Goal: Task Accomplishment & Management: Manage account settings

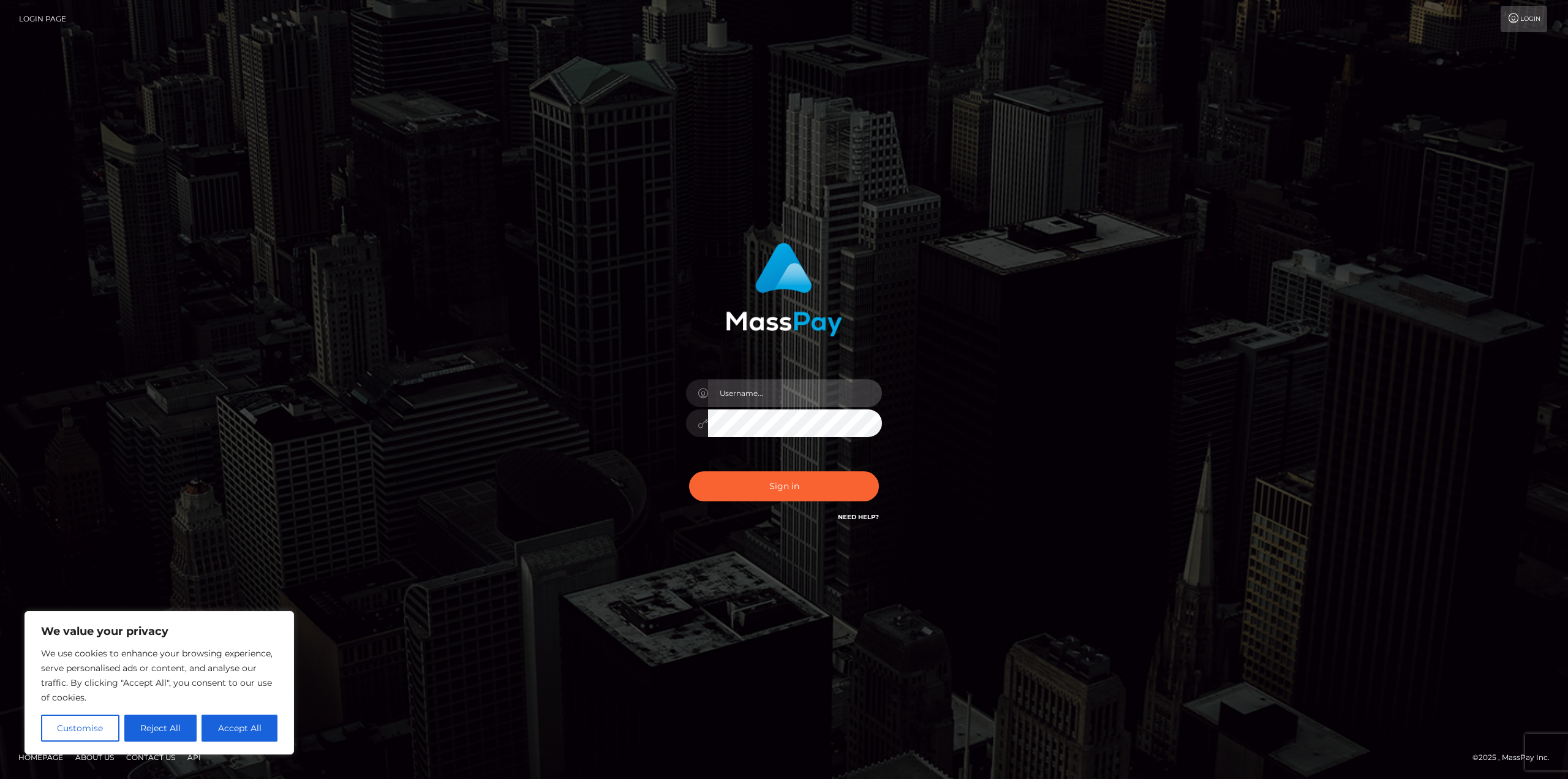
click at [748, 399] on input "text" at bounding box center [795, 392] width 173 height 28
type input "[PERSON_NAME][EMAIL_ADDRESS][DOMAIN_NAME]"
click at [689, 471] on button "Sign in" at bounding box center [784, 486] width 190 height 30
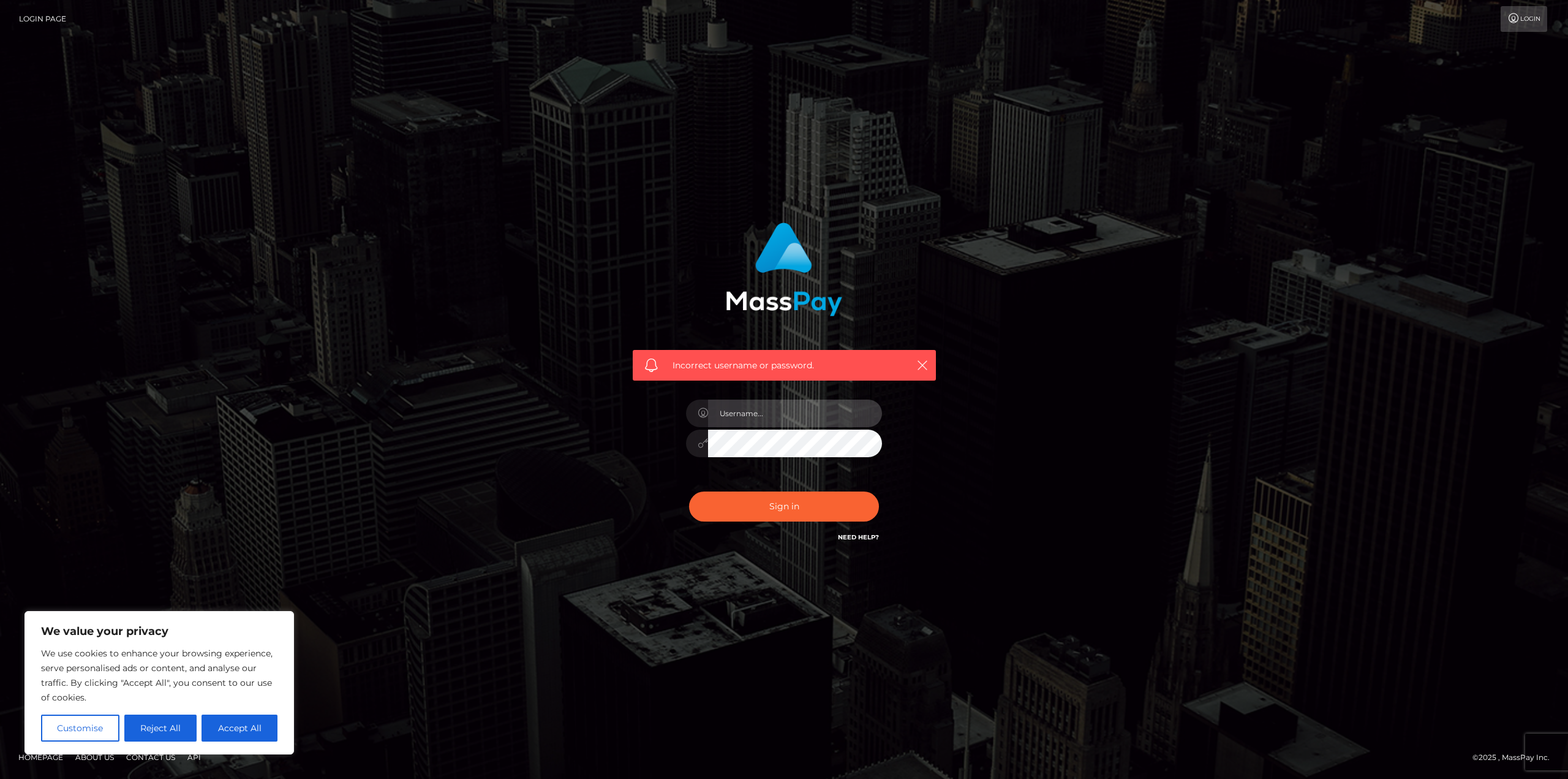
click at [736, 417] on input "text" at bounding box center [795, 413] width 173 height 28
type input "[PERSON_NAME][EMAIL_ADDRESS][DOMAIN_NAME]"
click at [689, 492] on button "Sign in" at bounding box center [784, 506] width 190 height 30
click at [841, 531] on h6 "Need Help?" at bounding box center [858, 536] width 41 height 11
click at [847, 539] on link "Need Help?" at bounding box center [858, 537] width 41 height 8
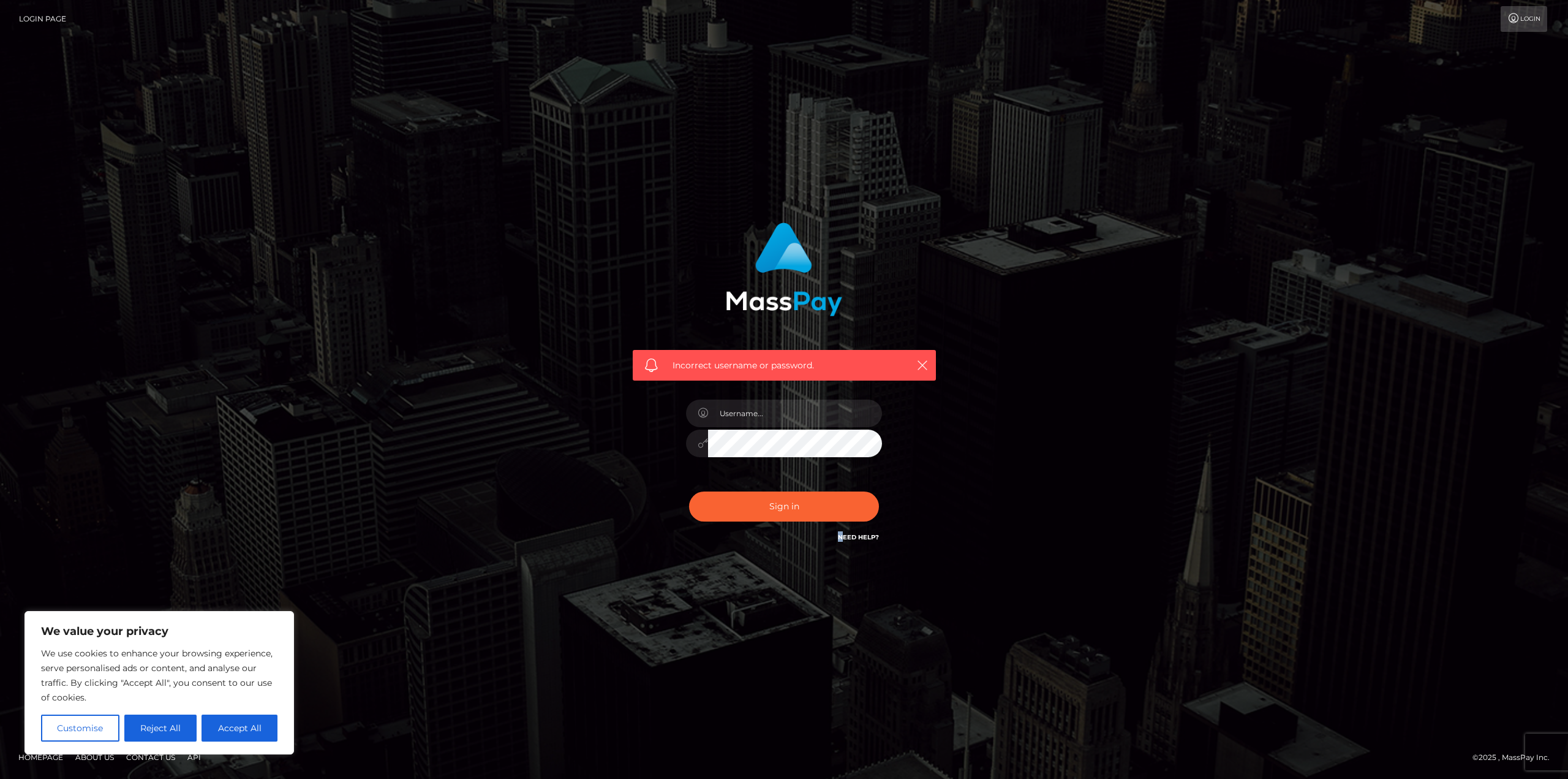
click at [873, 539] on link "Need Help?" at bounding box center [858, 537] width 41 height 8
click at [856, 535] on link "Need Help?" at bounding box center [858, 537] width 41 height 8
click at [226, 729] on button "Accept All" at bounding box center [239, 728] width 76 height 27
checkbox input "true"
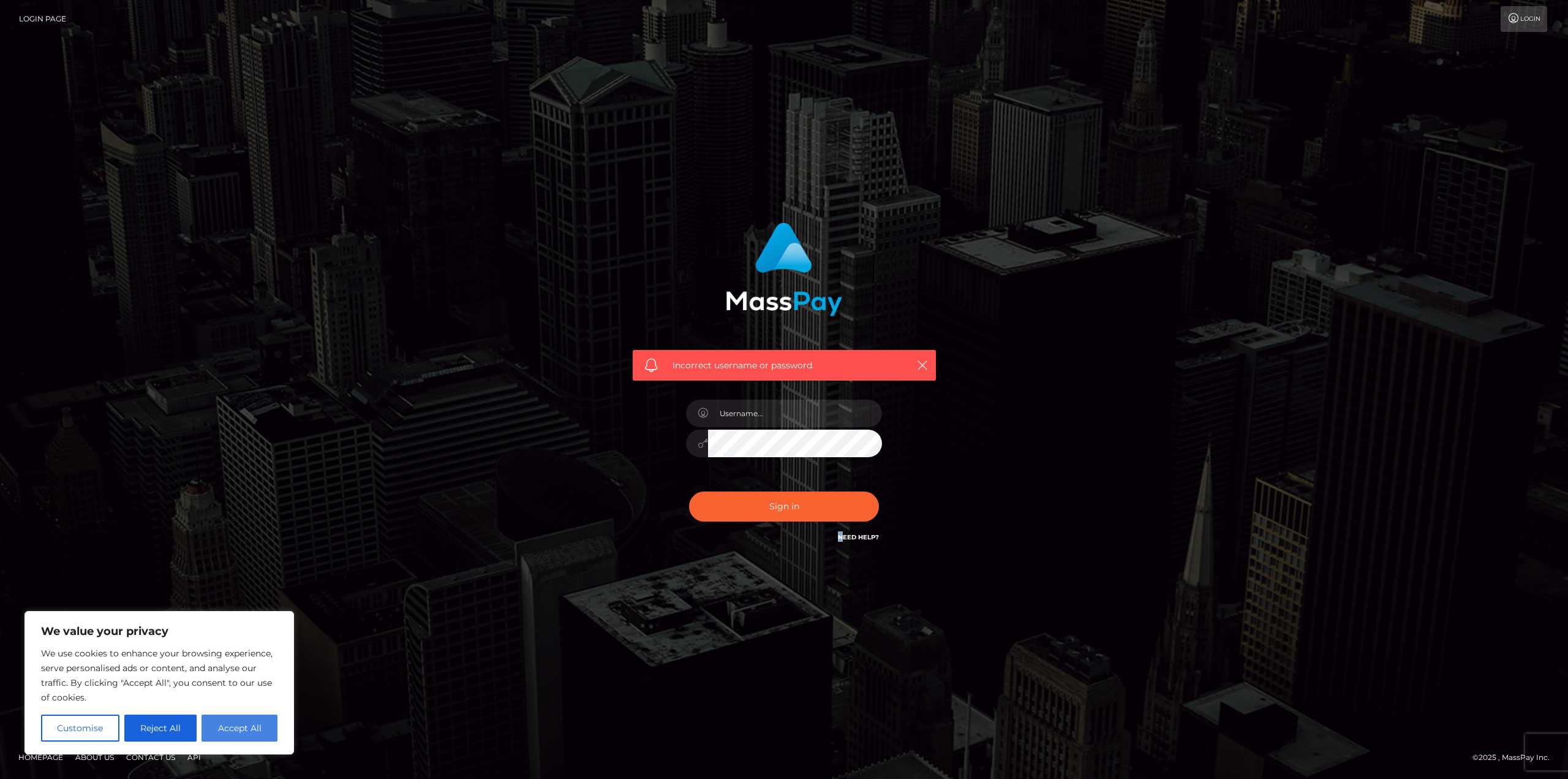
checkbox input "true"
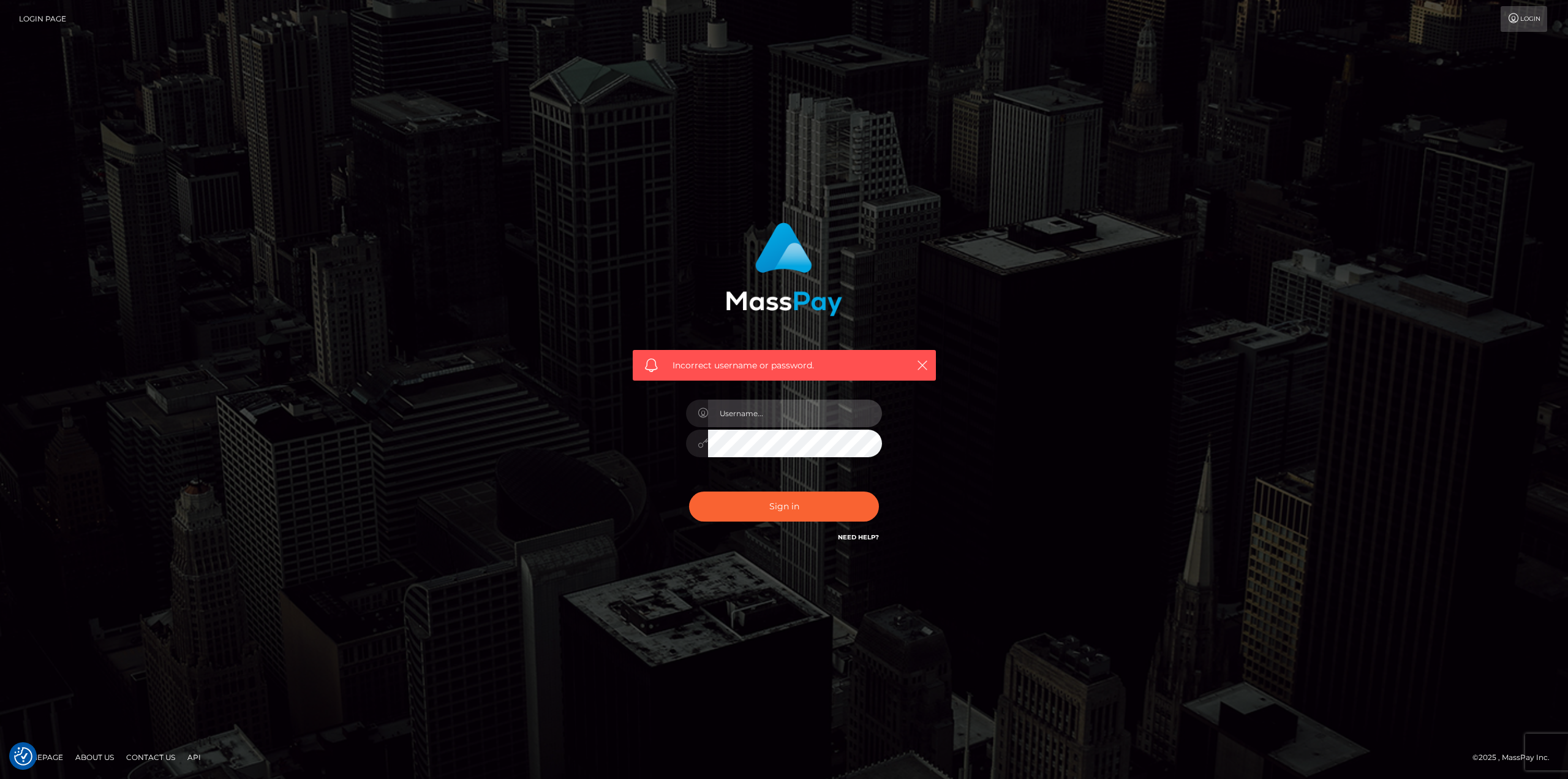
drag, startPoint x: 774, startPoint y: 419, endPoint x: 805, endPoint y: 405, distance: 34.0
click at [774, 419] on input "text" at bounding box center [795, 413] width 173 height 28
click at [754, 408] on input "text" at bounding box center [795, 413] width 173 height 28
type input "[PERSON_NAME][EMAIL_ADDRESS][DOMAIN_NAME]"
click at [1051, 381] on div "Incorrect username or password. santiago.sturmo@b2spin.com" at bounding box center [784, 389] width 698 height 352
